Goal: Information Seeking & Learning: Learn about a topic

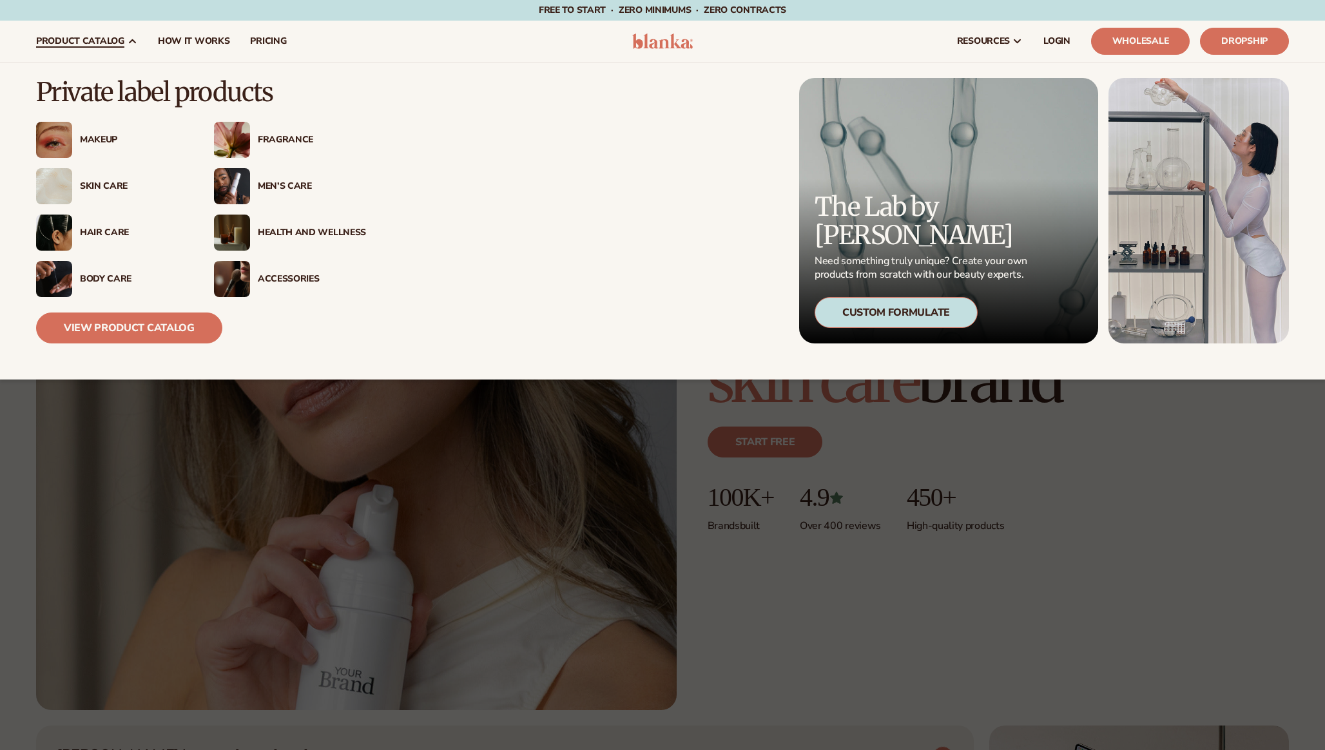
click at [111, 229] on div "Hair Care" at bounding box center [134, 233] width 108 height 11
